Goal: Information Seeking & Learning: Learn about a topic

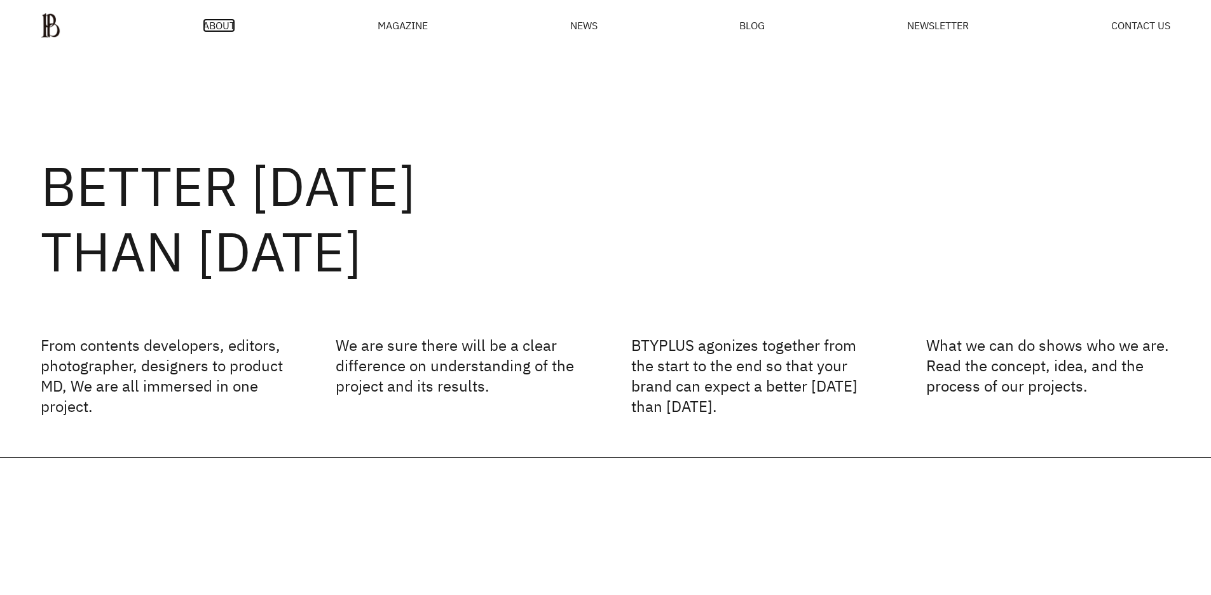
click at [212, 31] on span "ABOUT" at bounding box center [219, 25] width 32 height 10
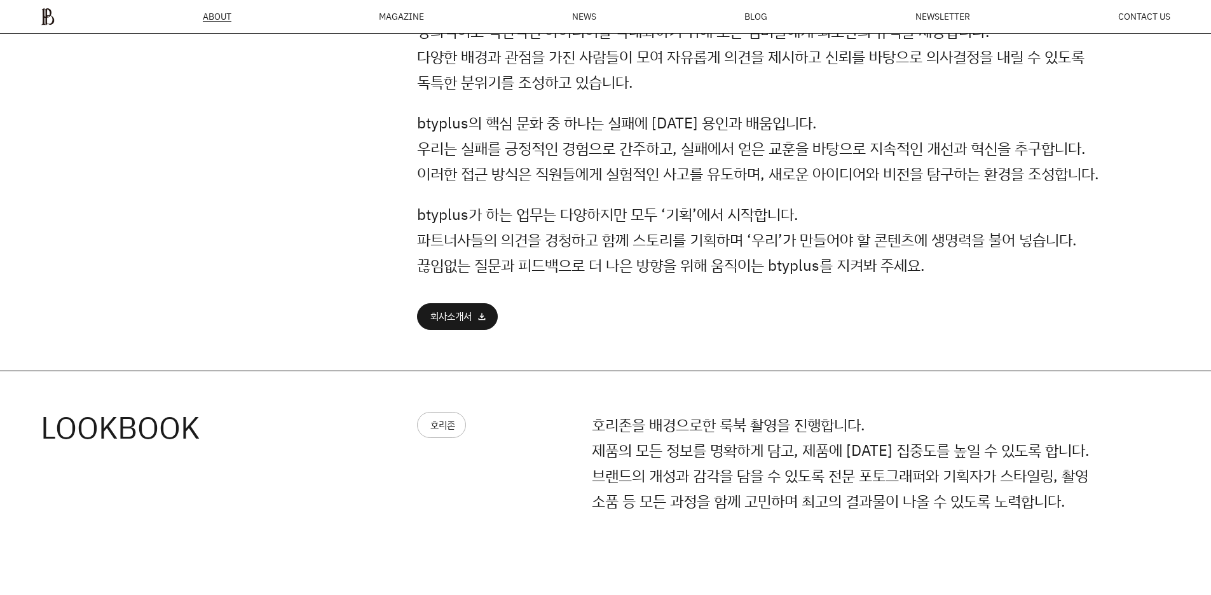
scroll to position [1127, 0]
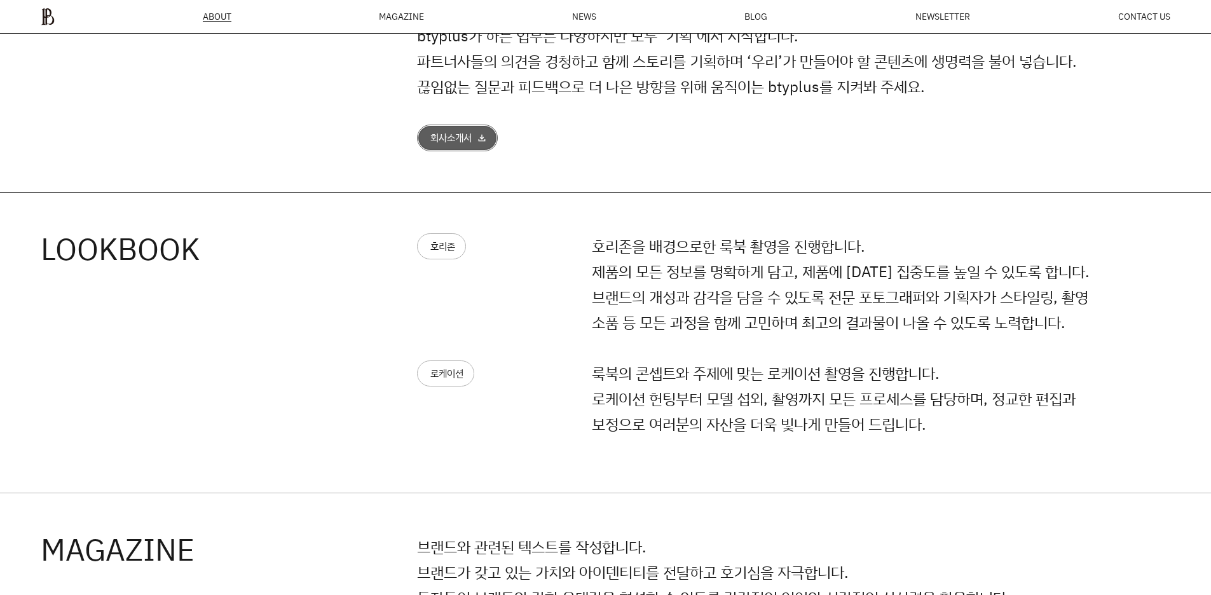
click at [440, 133] on div "회사소개서" at bounding box center [450, 138] width 41 height 10
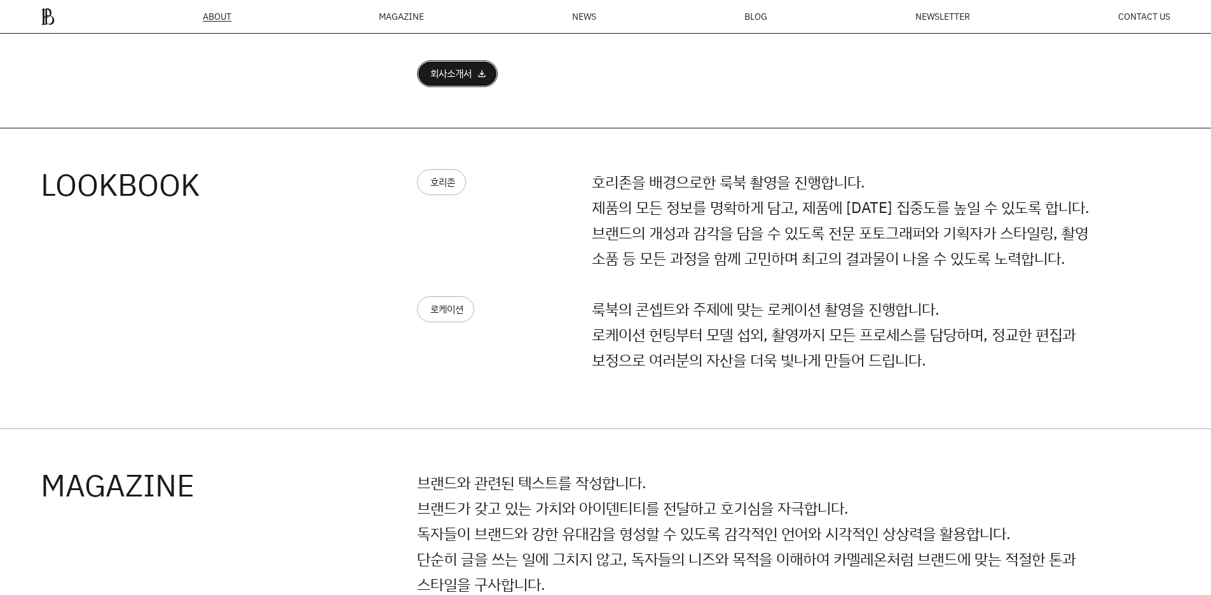
scroll to position [1190, 0]
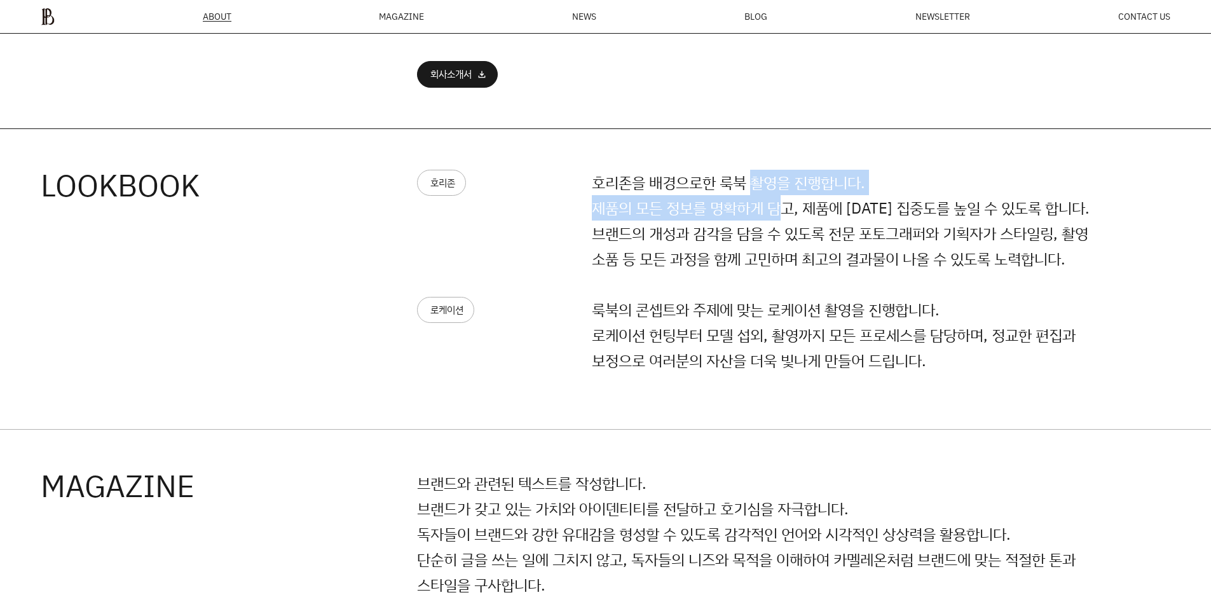
drag, startPoint x: 756, startPoint y: 184, endPoint x: 778, endPoint y: 199, distance: 26.1
click at [778, 199] on p "호리존을 배경으로한 룩북 촬영을 진행합니다. 제품의 모든 정보를 명확하게 담고, 제품에 [DATE] 집중도를 높일 수 있도록 합니다. 브랜드의…" at bounding box center [854, 221] width 524 height 102
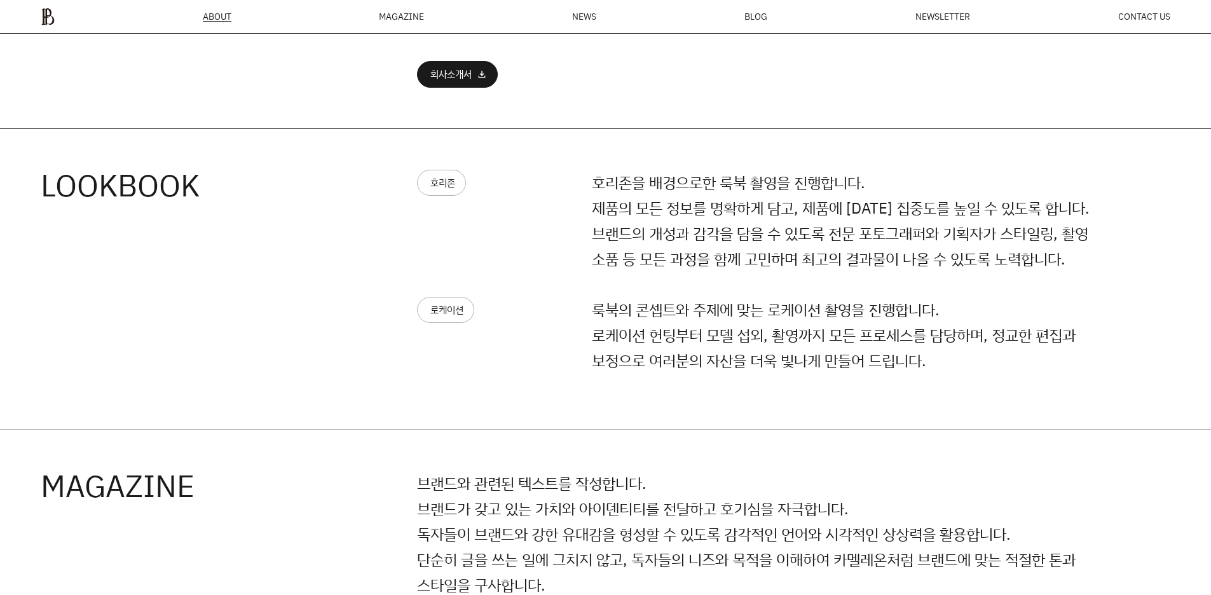
click at [909, 278] on div "호리존 호리존을 배경으로한 룩북 촬영을 진행합니다. 제품의 모든 정보를 명확하게 담고, 제품에 [DATE] 집중도를 높일 수 있도록 합니다. …" at bounding box center [766, 233] width 699 height 127
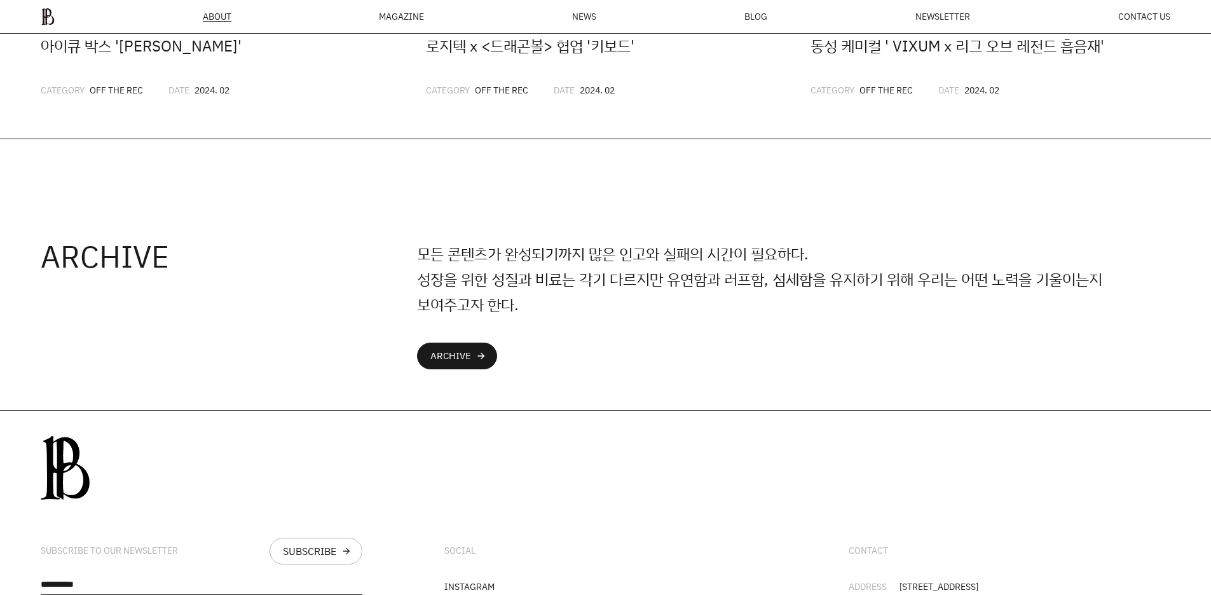
scroll to position [3318, 0]
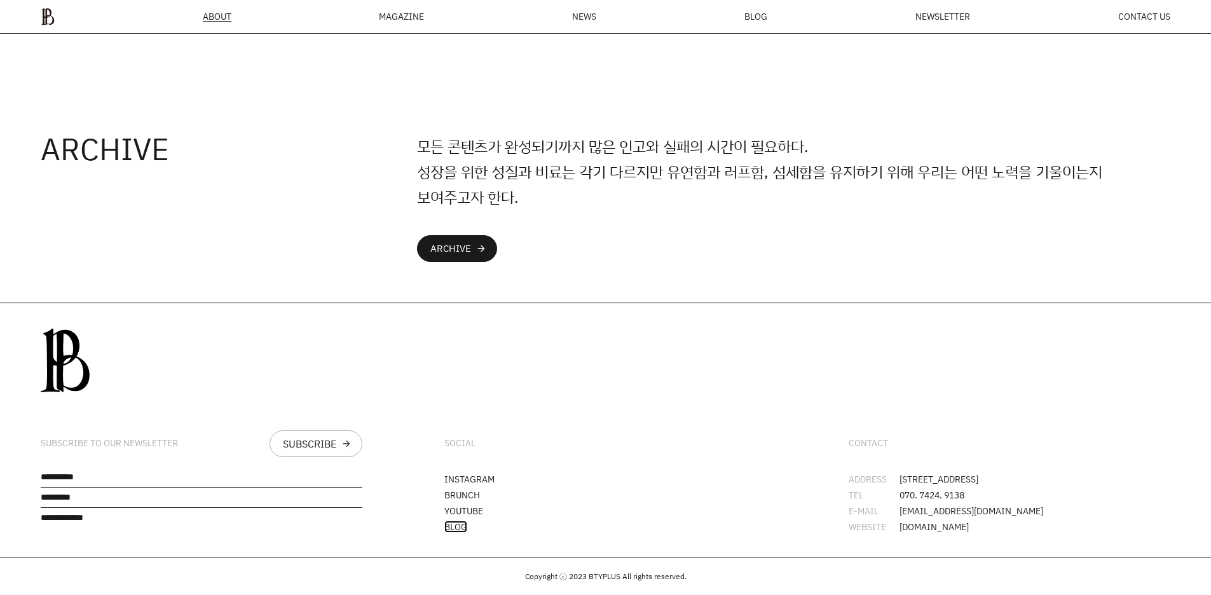
click at [455, 524] on link "BLOG" at bounding box center [455, 527] width 23 height 12
